Goal: Transaction & Acquisition: Purchase product/service

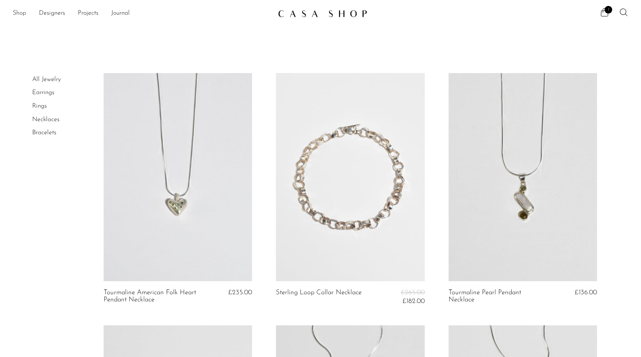
click at [17, 11] on link "Shop" at bounding box center [19, 13] width 13 height 10
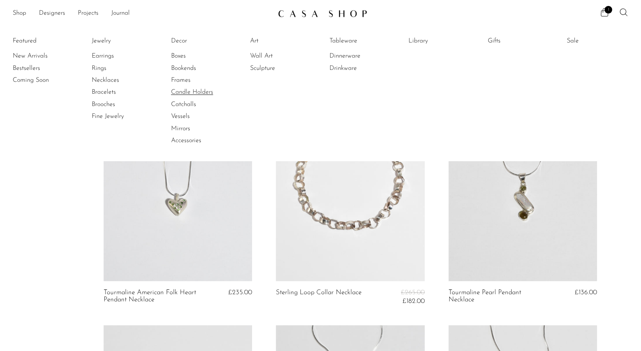
click at [193, 93] on link "Candle Holders" at bounding box center [201, 92] width 60 height 9
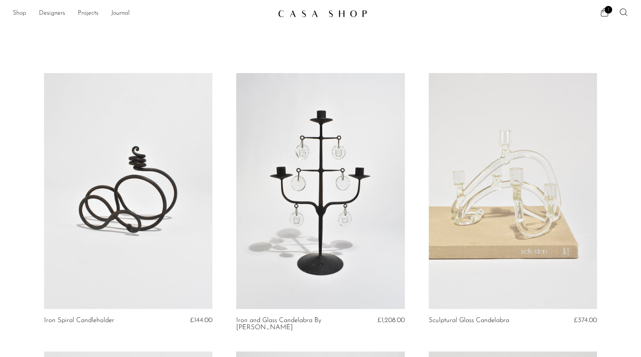
click at [21, 12] on link "Shop" at bounding box center [19, 13] width 13 height 10
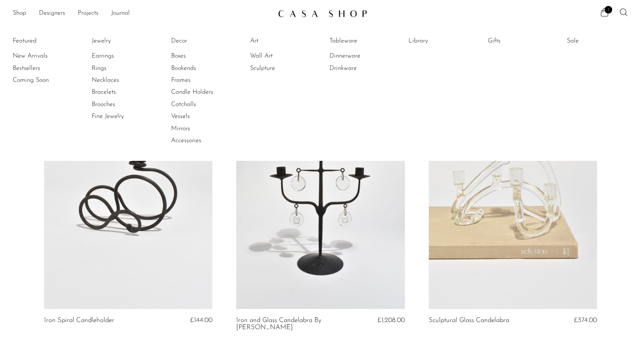
click at [347, 32] on ul "Featured New Arrivals Bestsellers Coming Soon Jewelry Jewelry All Earrings Ring…" at bounding box center [320, 91] width 641 height 140
click at [344, 40] on link "Tableware" at bounding box center [359, 40] width 60 height 9
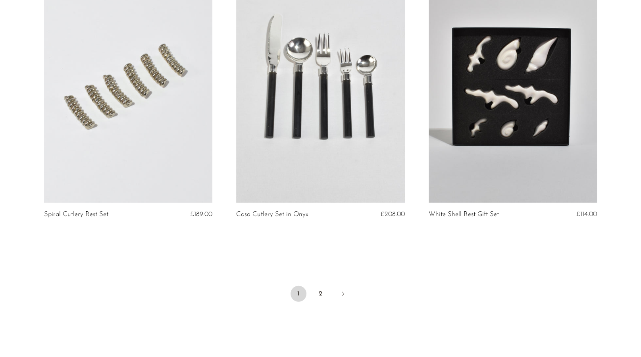
scroll to position [3081, 0]
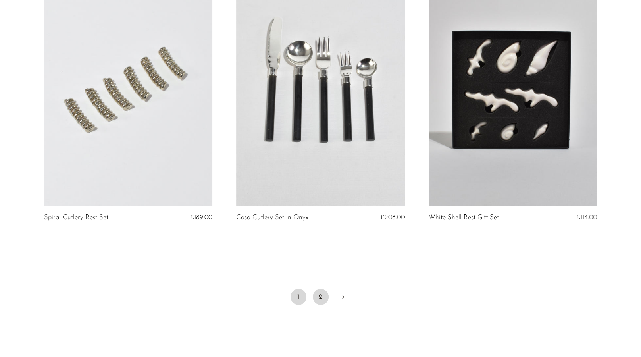
click at [322, 298] on link "2" at bounding box center [321, 297] width 16 height 16
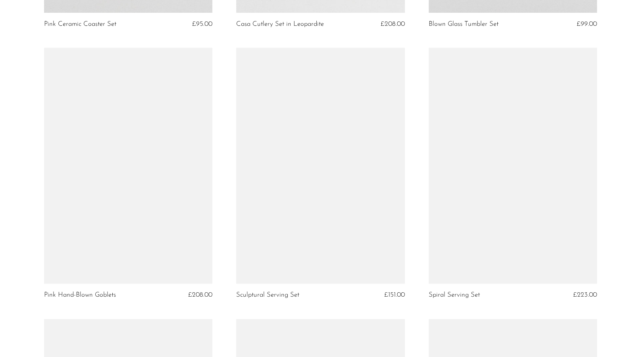
scroll to position [568, 0]
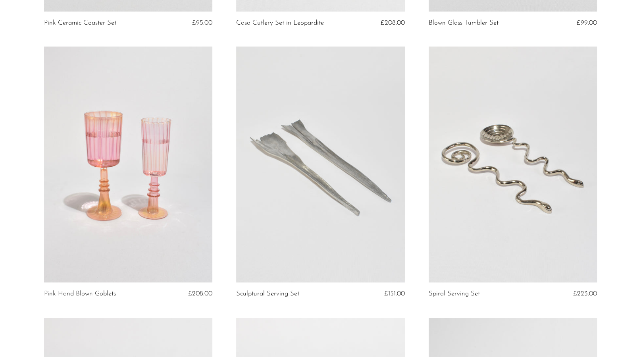
click at [499, 138] on link at bounding box center [512, 164] width 168 height 236
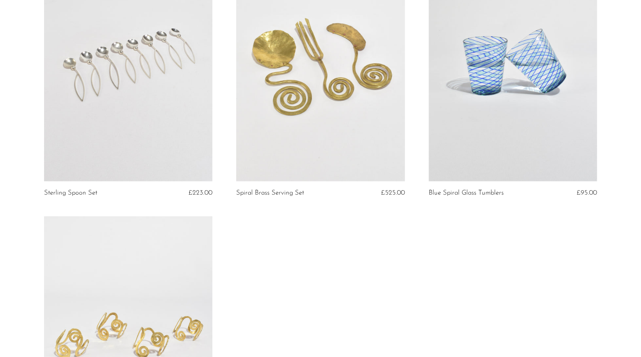
scroll to position [941, 0]
click at [121, 58] on link at bounding box center [128, 63] width 168 height 236
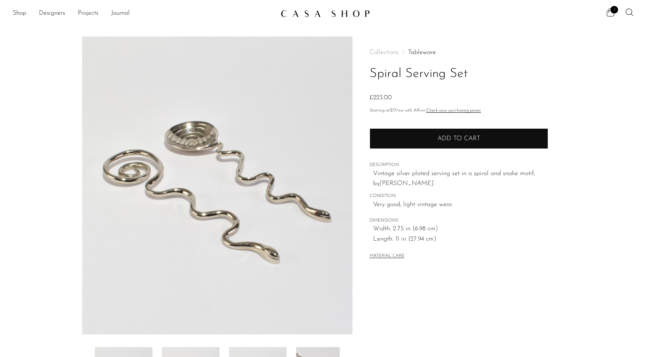
click at [420, 134] on button "Add to cart" at bounding box center [458, 138] width 179 height 21
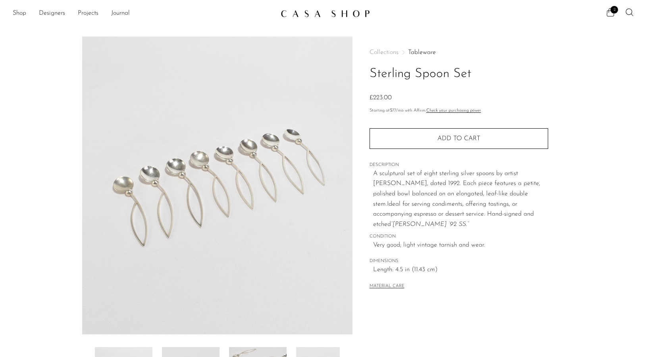
scroll to position [159, 0]
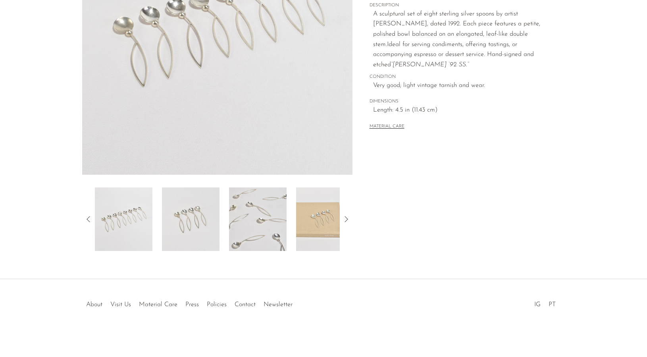
click at [271, 219] on img at bounding box center [258, 218] width 58 height 63
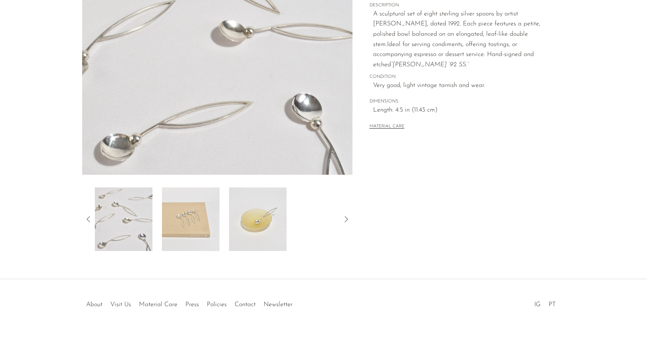
click at [256, 213] on img at bounding box center [258, 218] width 58 height 63
